Goal: Task Accomplishment & Management: Manage account settings

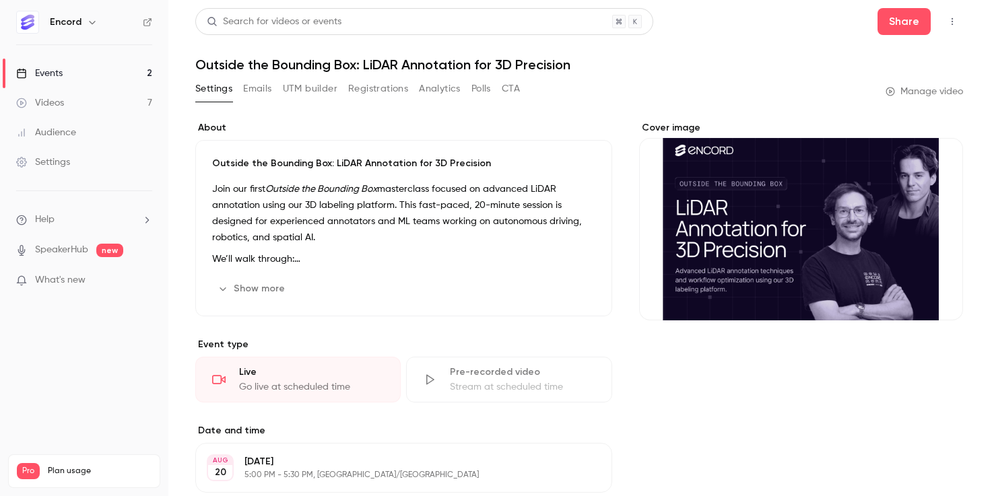
click at [252, 90] on button "Emails" at bounding box center [257, 89] width 28 height 22
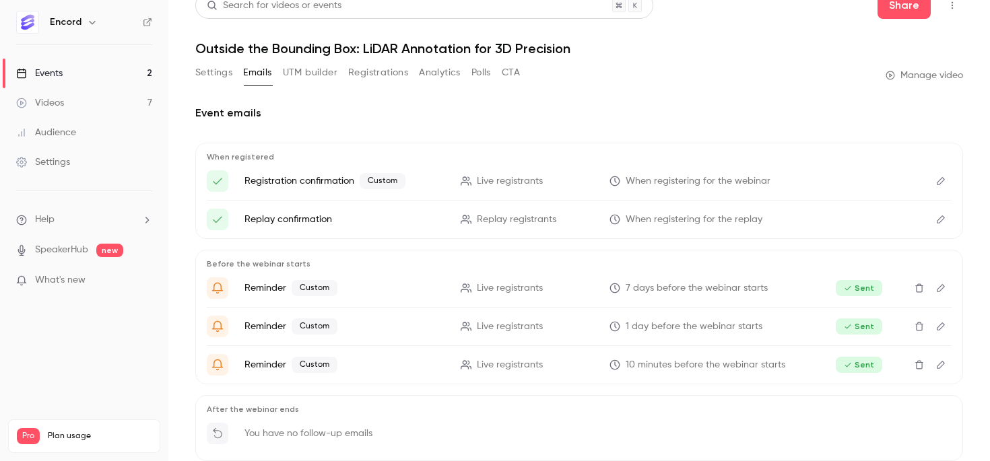
scroll to position [22, 0]
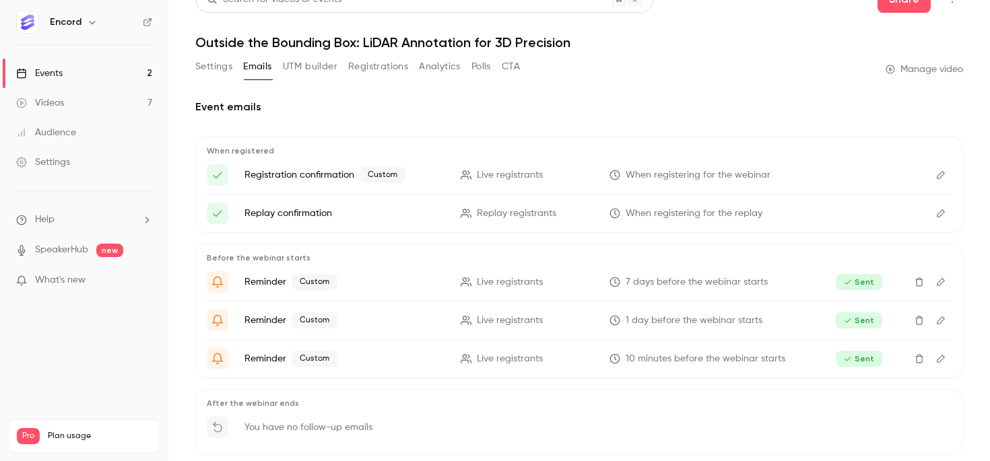
click at [32, 69] on div "Events" at bounding box center [39, 73] width 46 height 13
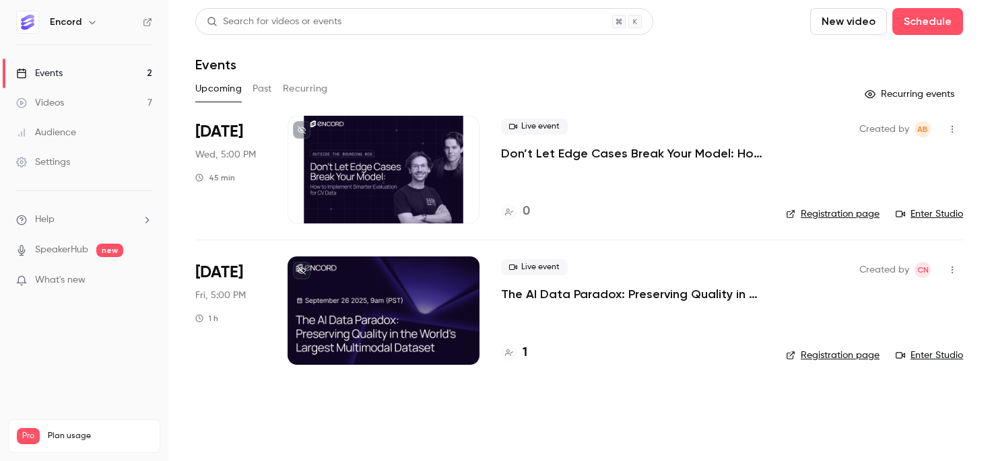
click at [578, 299] on p "The AI Data Paradox: Preserving Quality in the World's Largest Multimodal Datas…" at bounding box center [632, 294] width 263 height 16
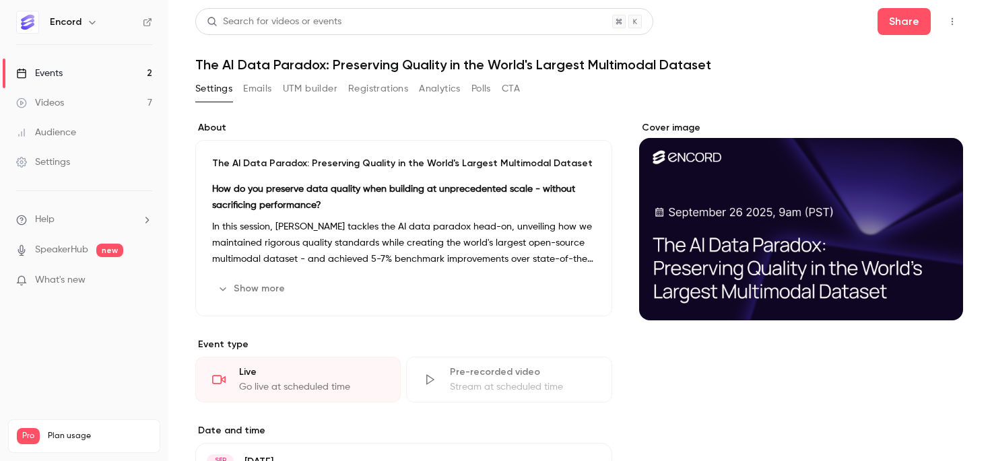
click at [267, 90] on button "Emails" at bounding box center [257, 89] width 28 height 22
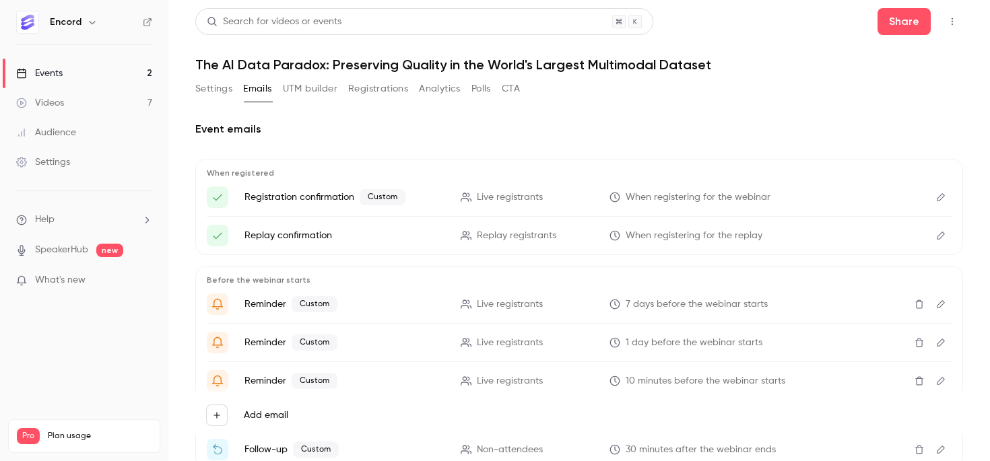
click at [943, 203] on button "Edit" at bounding box center [941, 197] width 22 height 22
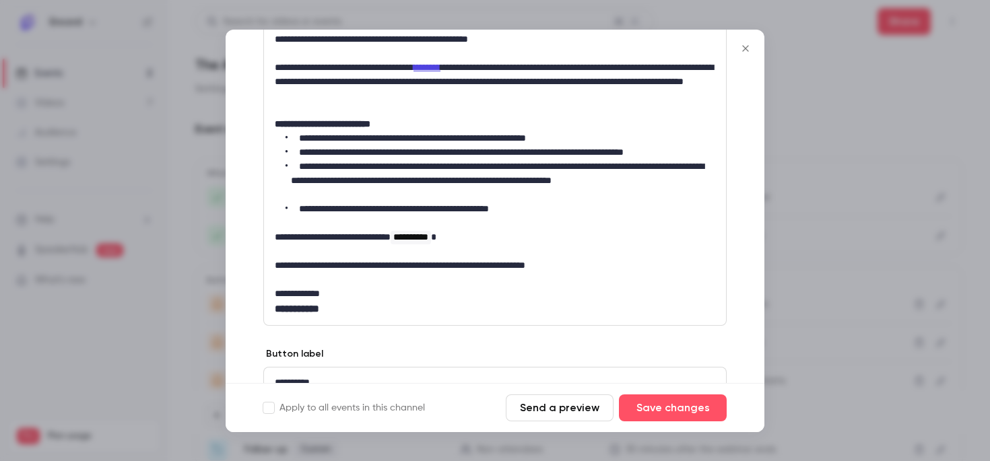
scroll to position [343, 0]
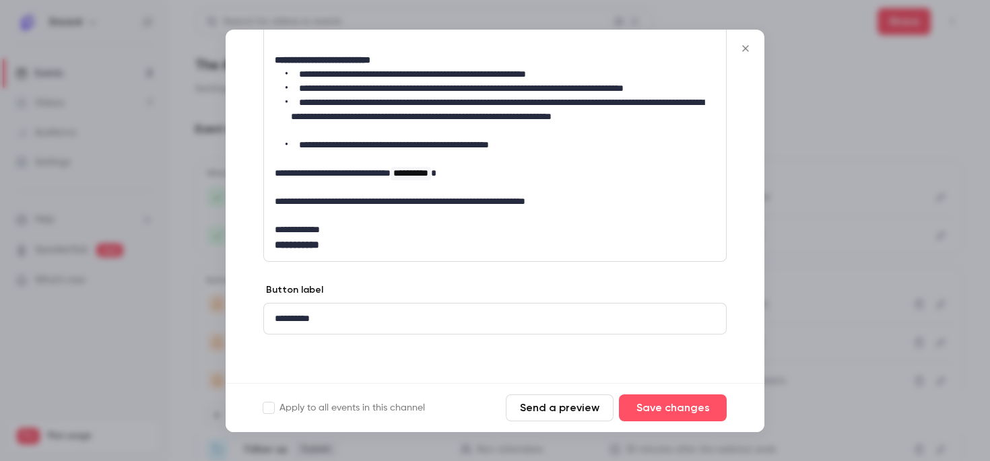
click at [119, 184] on div at bounding box center [495, 230] width 990 height 461
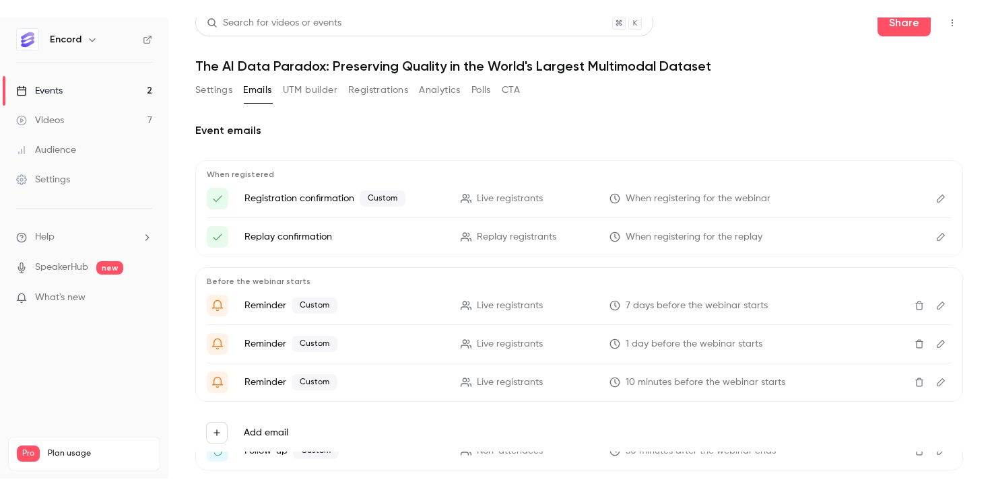
scroll to position [0, 0]
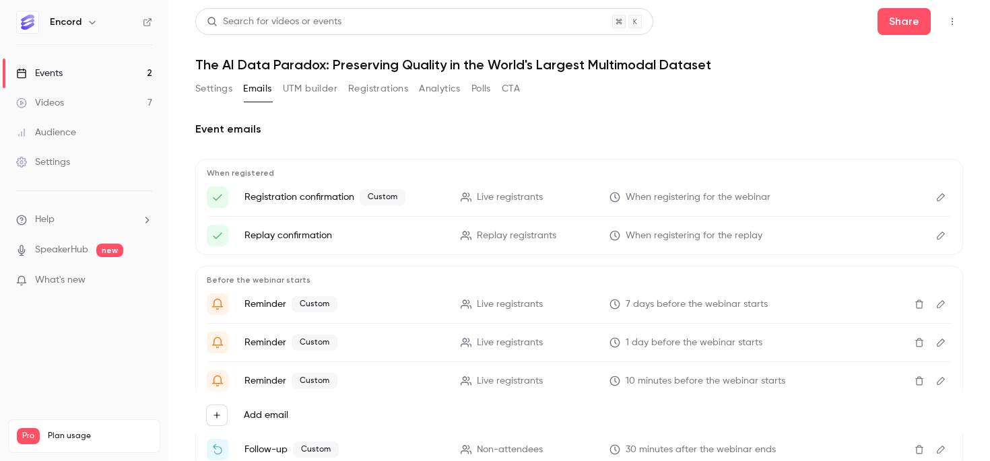
click at [295, 94] on button "UTM builder" at bounding box center [310, 89] width 55 height 22
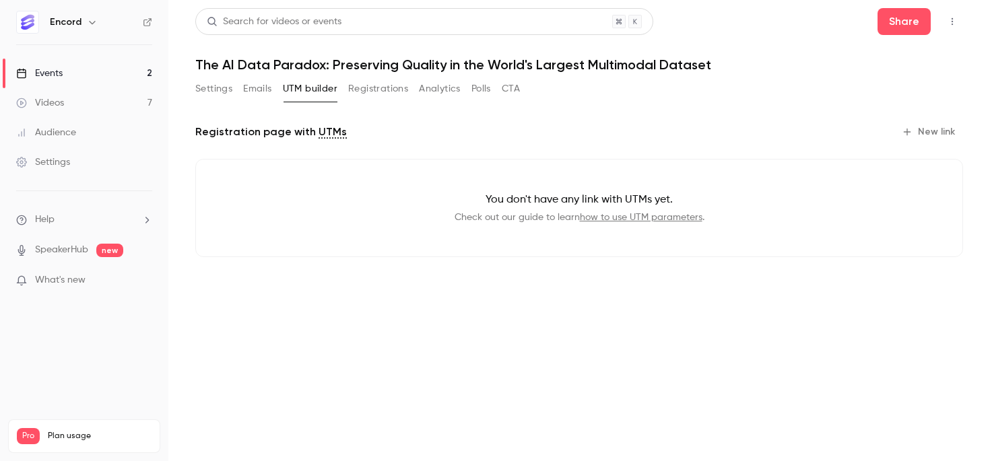
click at [254, 94] on button "Emails" at bounding box center [257, 89] width 28 height 22
